Goal: Information Seeking & Learning: Learn about a topic

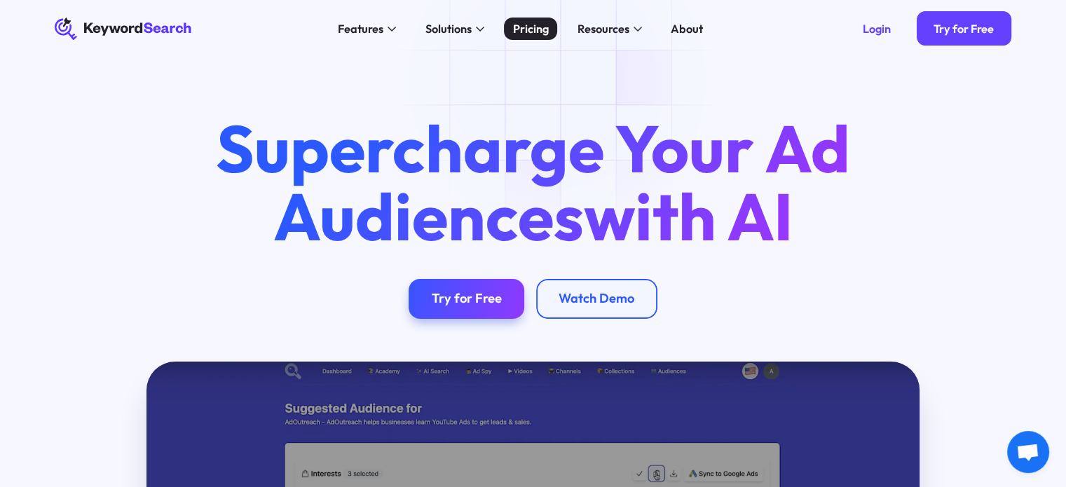
click at [524, 25] on div "Pricing" at bounding box center [531, 29] width 36 height 18
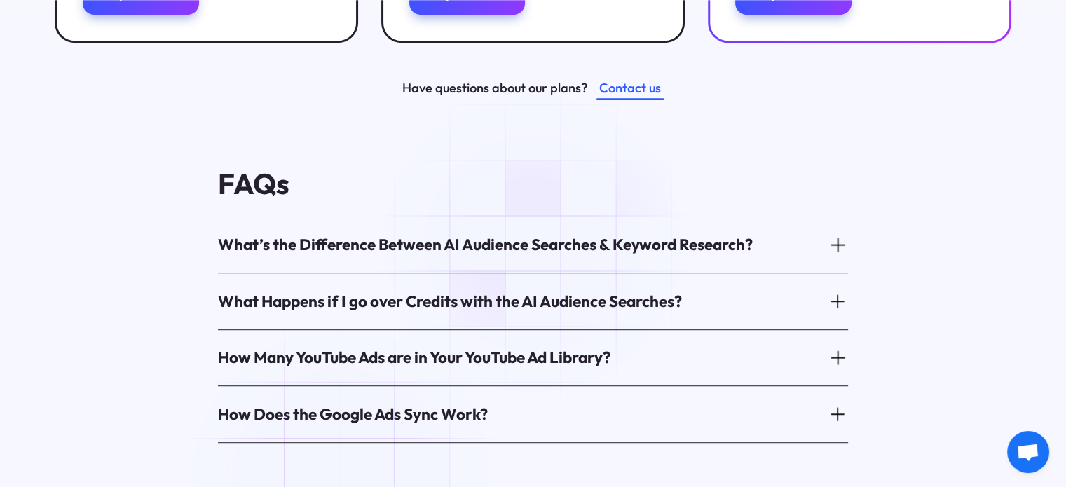
scroll to position [723, 0]
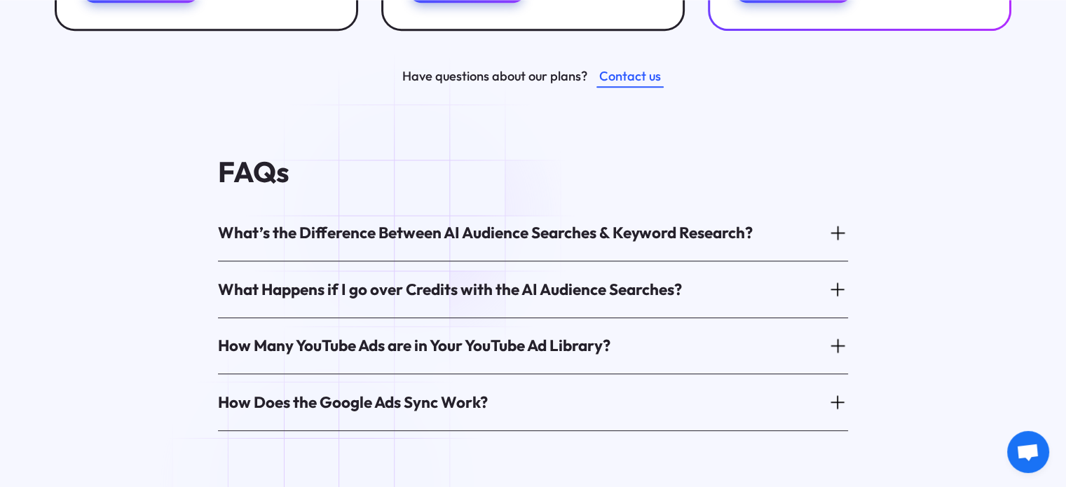
click at [414, 222] on div "What’s the Difference Between AI Audience Searches & Keyword Research?" at bounding box center [485, 233] width 535 height 22
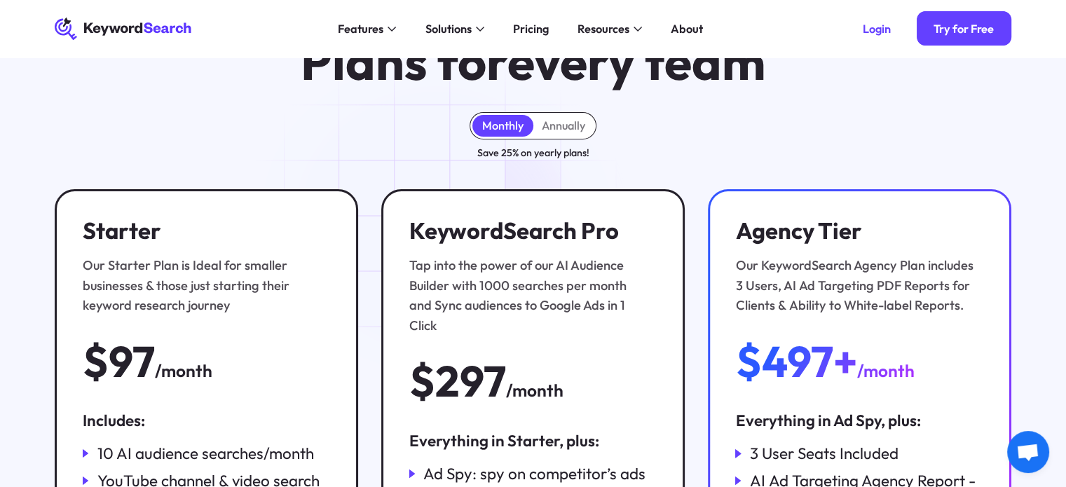
scroll to position [0, 0]
